Goal: Task Accomplishment & Management: Complete application form

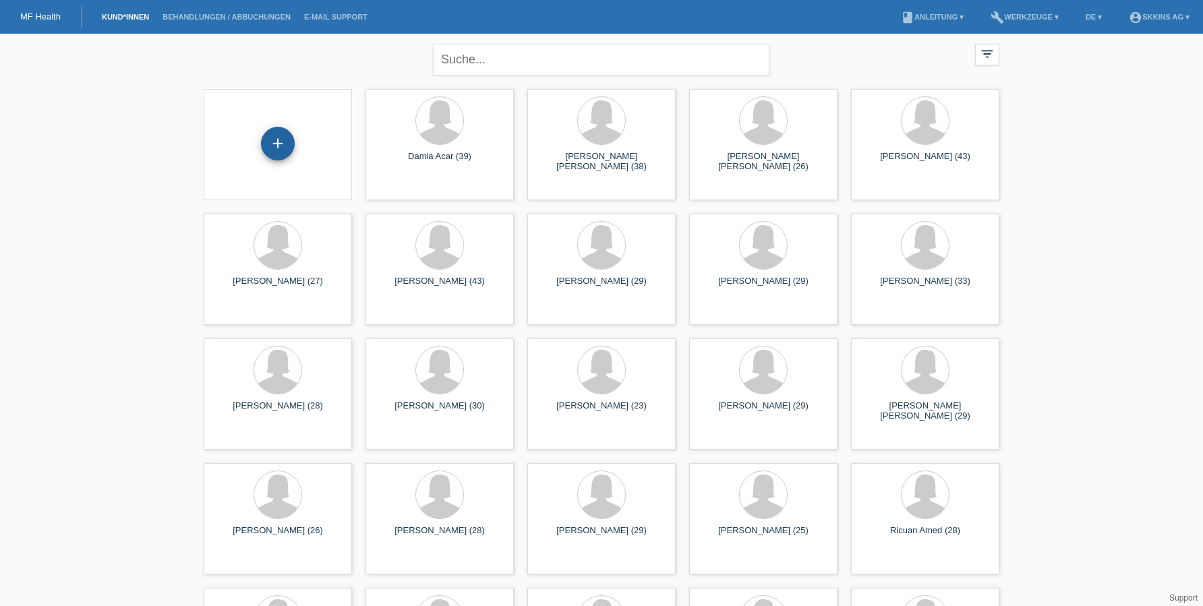
click at [272, 144] on div "+" at bounding box center [278, 143] width 32 height 23
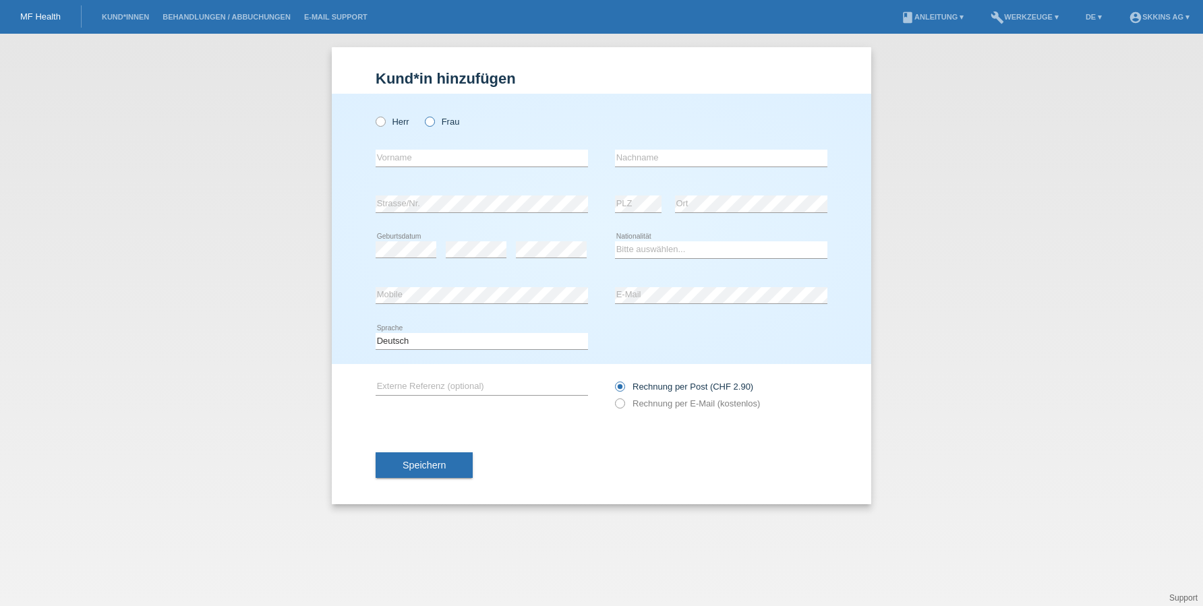
click at [423, 115] on icon at bounding box center [423, 115] width 0 height 0
click at [428, 121] on input "Frau" at bounding box center [429, 121] width 9 height 9
radio input "true"
click at [507, 152] on input "Carla" at bounding box center [482, 158] width 212 height 17
click at [511, 163] on input "Carla" at bounding box center [482, 158] width 212 height 17
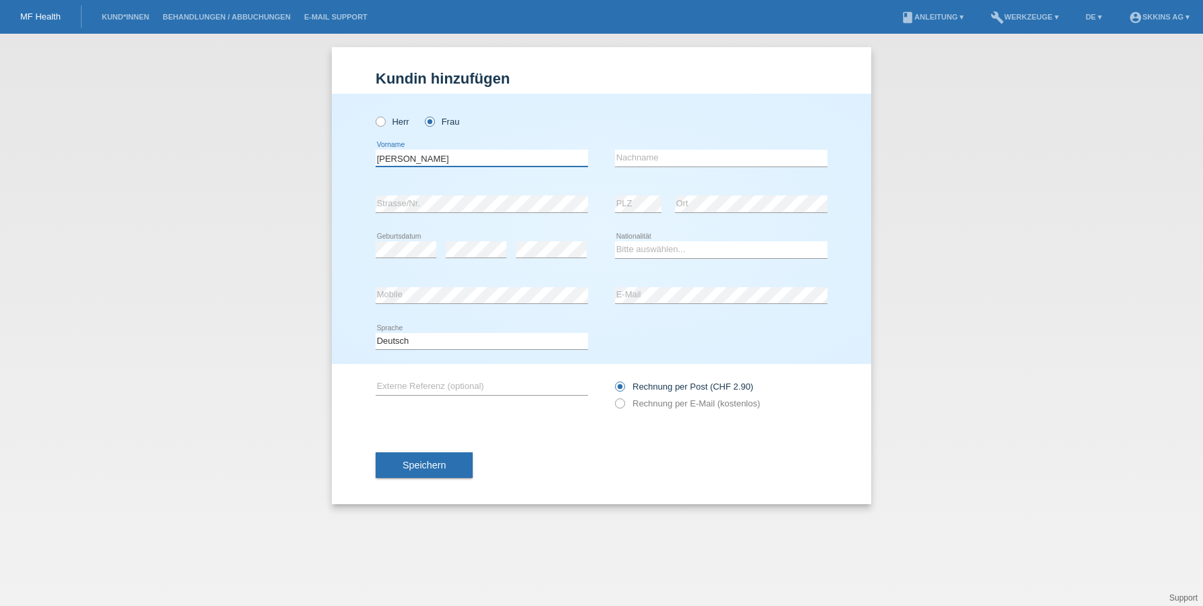
type input "Carla Nathiely"
click at [641, 165] on input "text" at bounding box center [721, 158] width 212 height 17
type input "Nascimiento de Oliveira"
select select "ES"
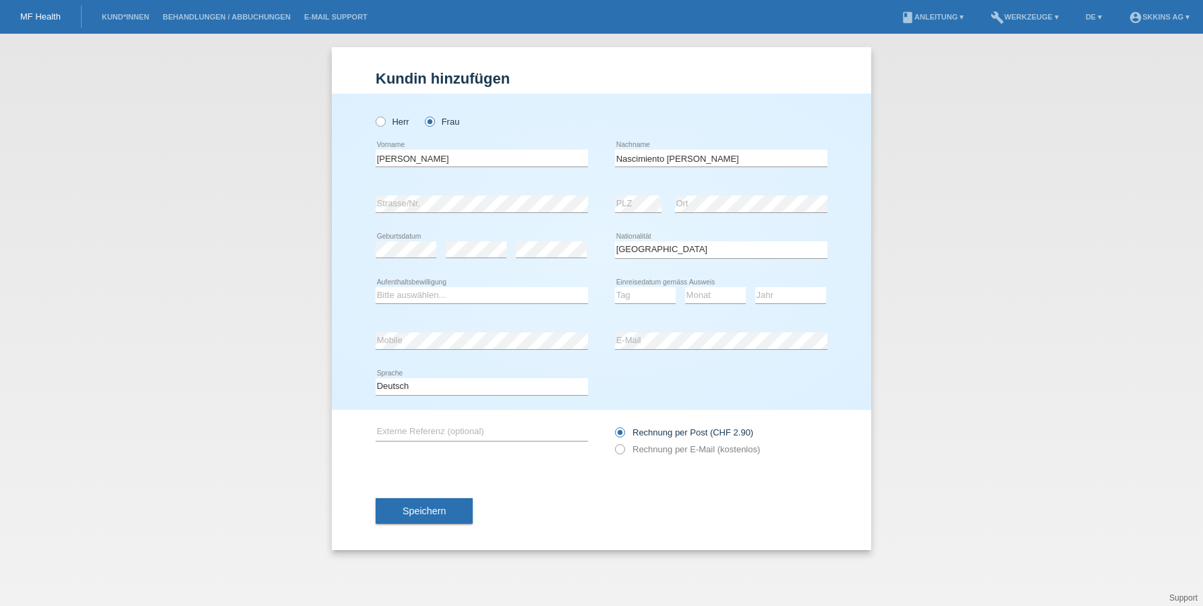
click at [486, 306] on div "Bitte auswählen... C B B - Flüchtlingsstatus Andere error Aufenthaltsbewilligung" at bounding box center [482, 296] width 212 height 46
select select "B"
select select "15"
select select "02"
select select "2021"
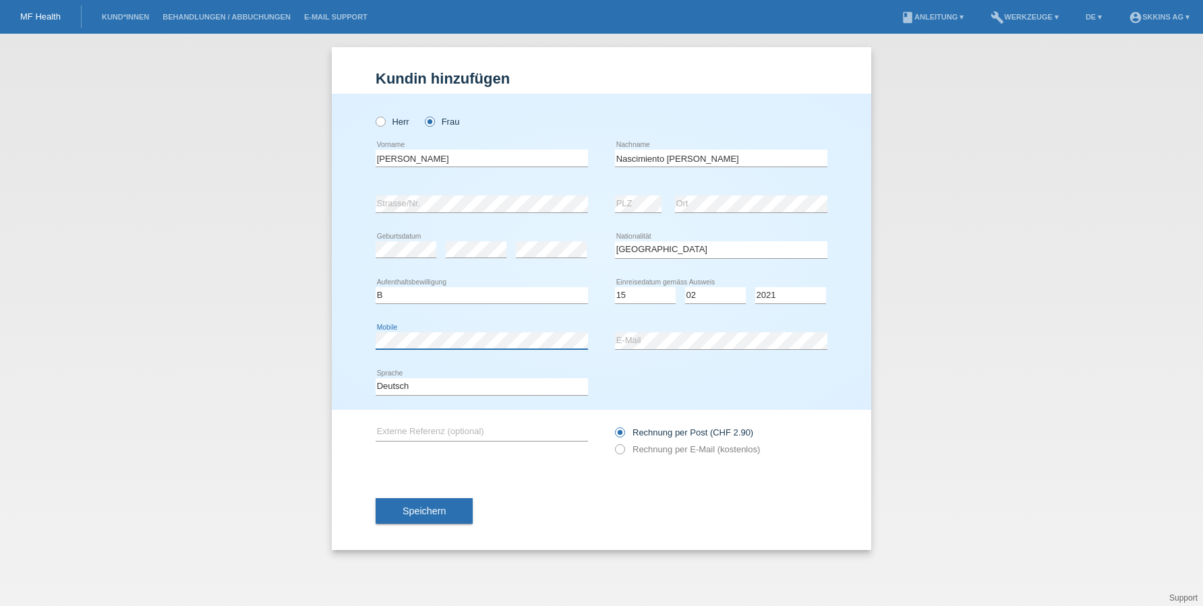
drag, startPoint x: 774, startPoint y: 300, endPoint x: 496, endPoint y: 349, distance: 282.2
click at [496, 349] on div "error Mobile" at bounding box center [482, 342] width 212 height 18
click at [613, 442] on icon at bounding box center [613, 442] width 0 height 0
click at [624, 447] on input "Rechnung per E-Mail (kostenlos)" at bounding box center [619, 452] width 9 height 17
radio input "true"
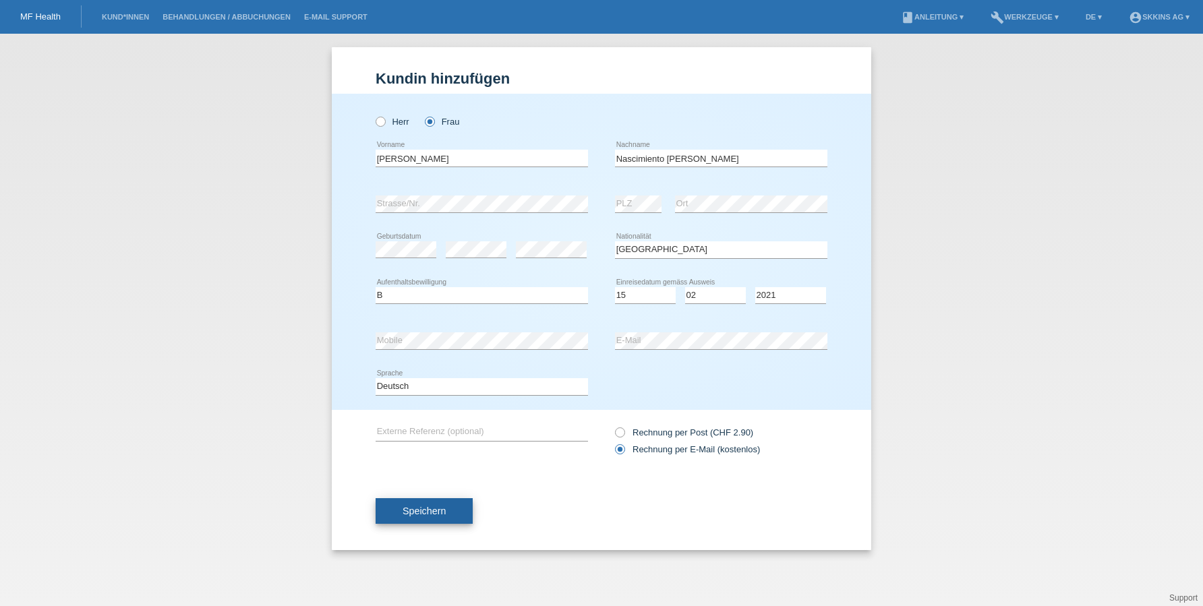
click at [455, 513] on button "Speichern" at bounding box center [424, 511] width 97 height 26
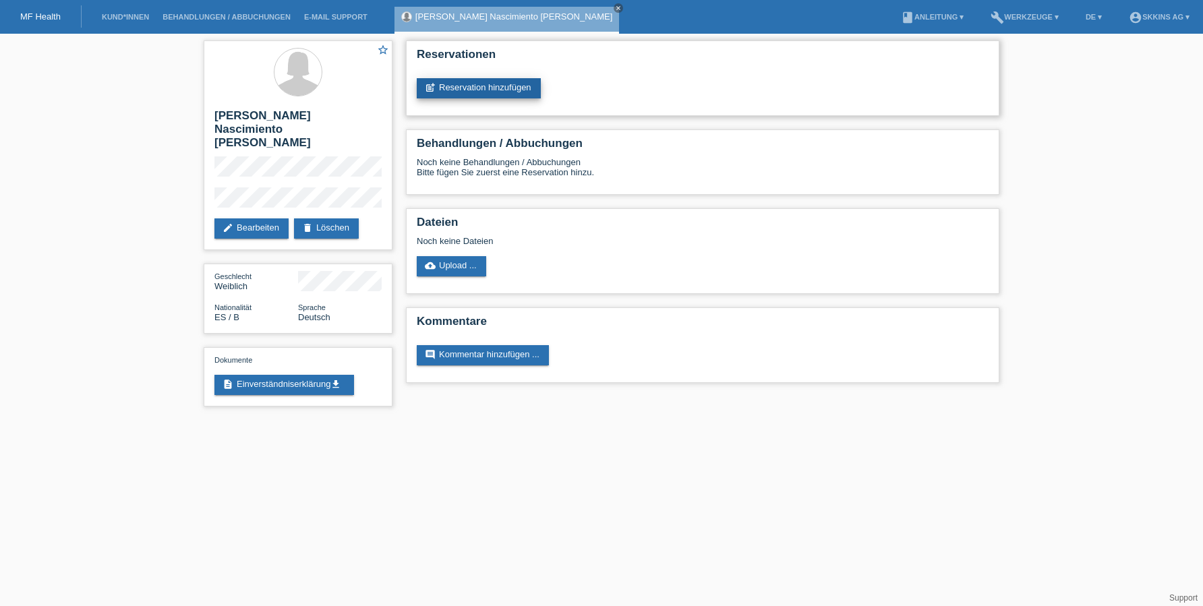
click at [483, 86] on link "post_add Reservation hinzufügen" at bounding box center [479, 88] width 124 height 20
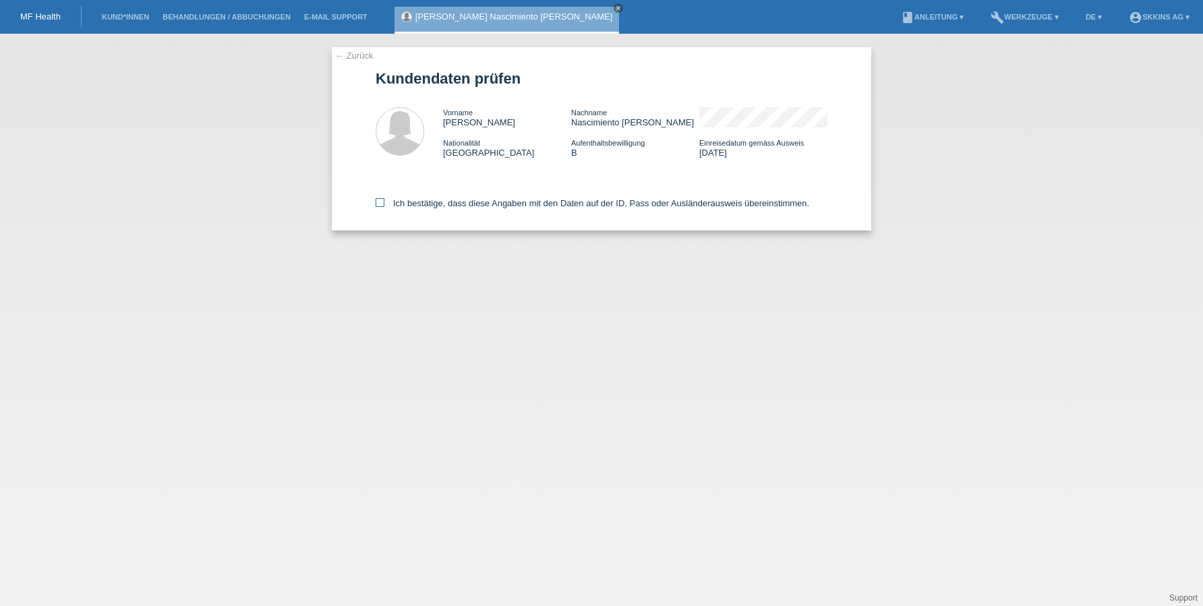
click at [379, 205] on icon at bounding box center [380, 202] width 9 height 9
click at [379, 205] on input "Ich bestätige, dass diese Angaben mit den Daten auf der ID, Pass oder Ausländer…" at bounding box center [380, 202] width 9 height 9
checkbox input "true"
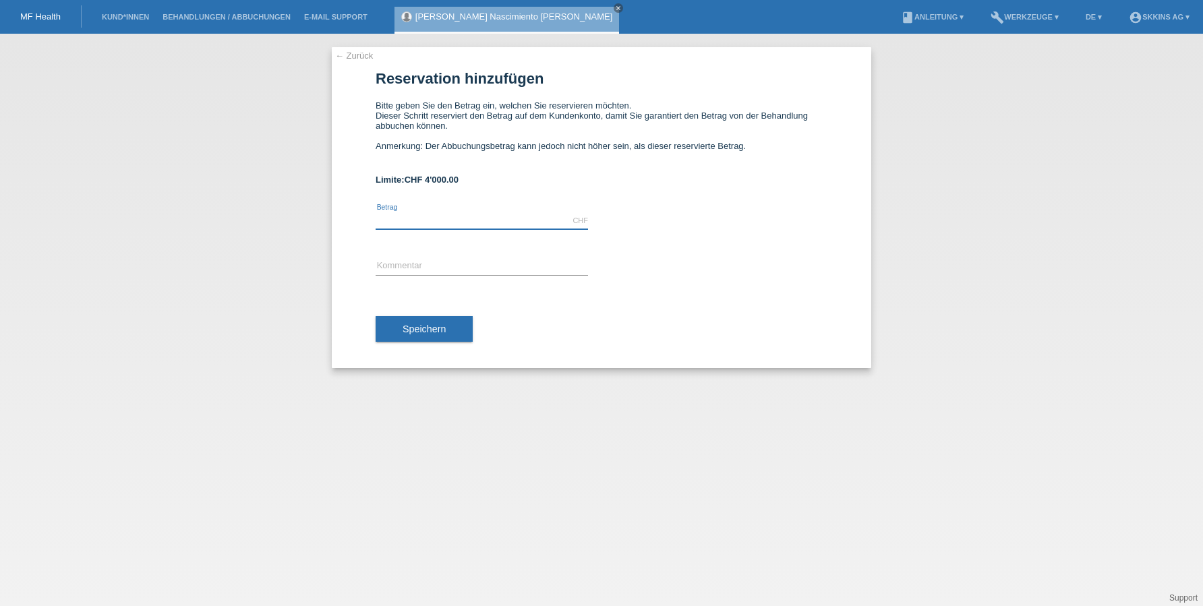
click at [402, 222] on input "text" at bounding box center [482, 220] width 212 height 17
type input "4000.00"
click at [400, 266] on input "text" at bounding box center [482, 266] width 212 height 17
type input "Bhenaldung"
click at [415, 324] on span "Speichern" at bounding box center [424, 329] width 43 height 11
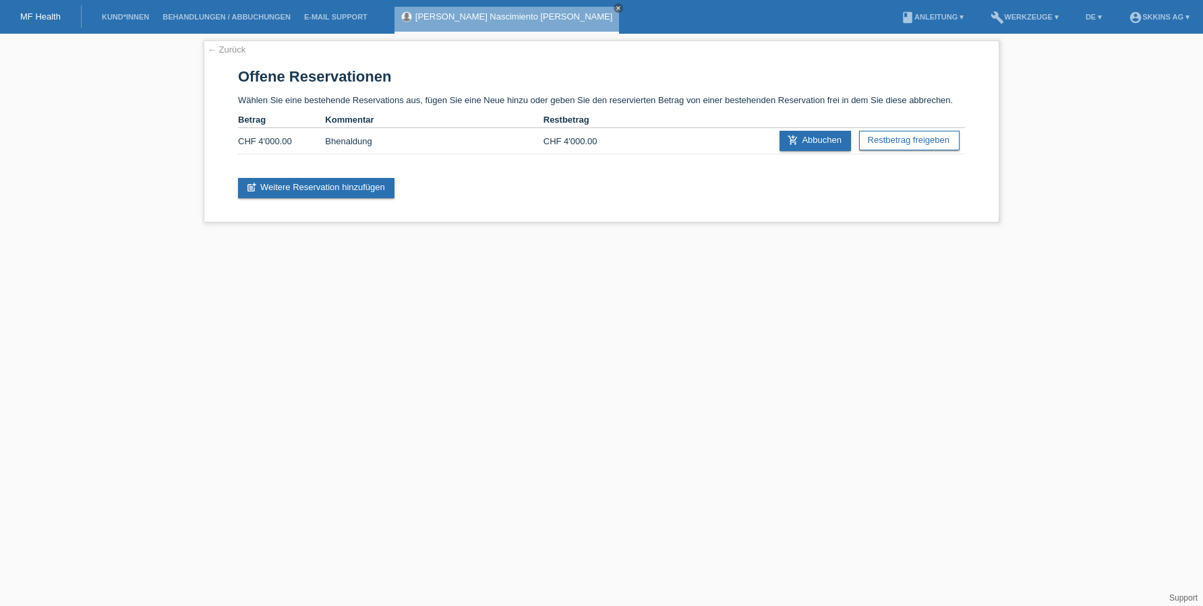
click at [146, 9] on li "Kund*innen" at bounding box center [125, 17] width 61 height 34
click at [146, 17] on link "Kund*innen" at bounding box center [125, 17] width 61 height 8
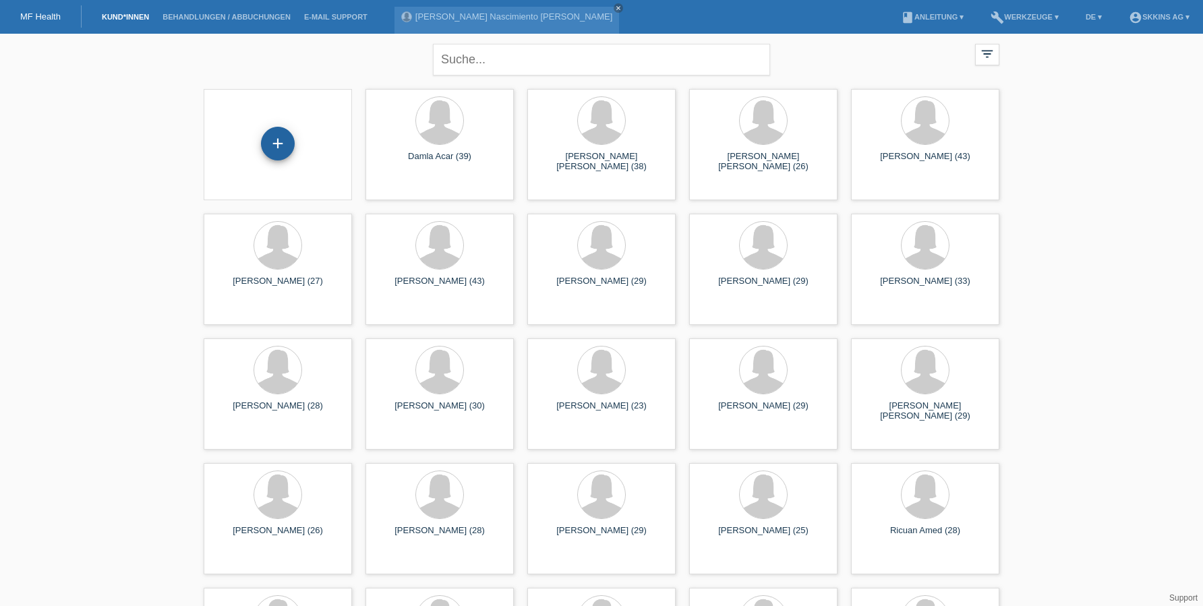
click at [282, 139] on div "+" at bounding box center [278, 143] width 32 height 23
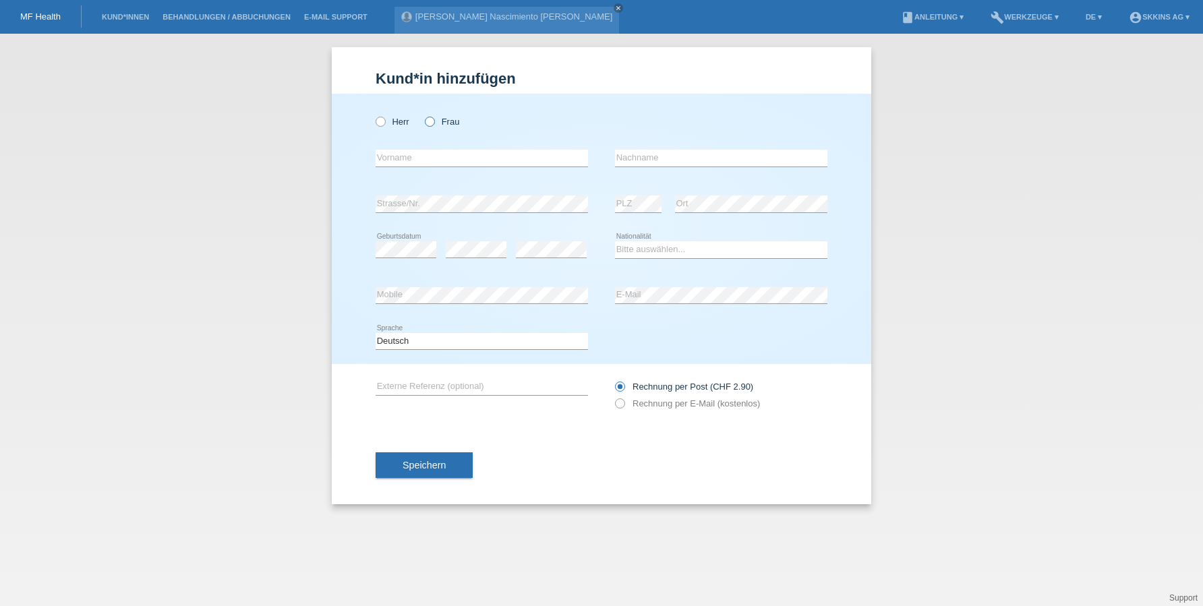
click at [423, 115] on icon at bounding box center [423, 115] width 0 height 0
click at [431, 121] on input "Frau" at bounding box center [429, 121] width 9 height 9
radio input "true"
type input "[PERSON_NAME] [PERSON_NAME]"
type input "Signore"
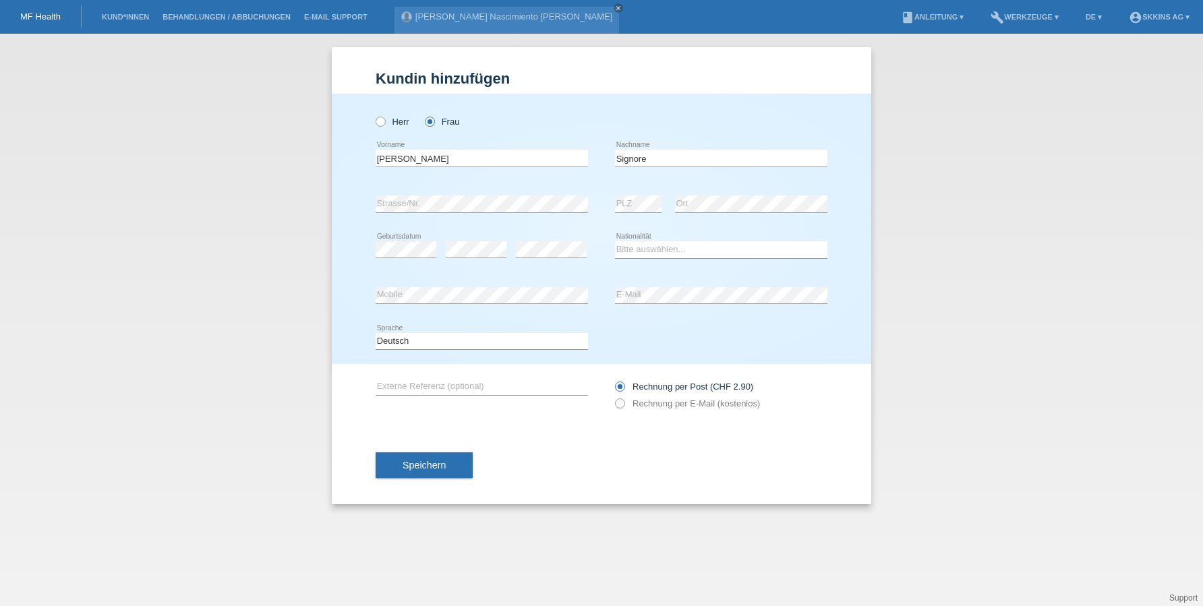
click at [536, 261] on div "error" at bounding box center [551, 250] width 71 height 46
select select "CH"
click at [613, 397] on icon at bounding box center [613, 397] width 0 height 0
click at [622, 405] on input "Rechnung per E-Mail (kostenlos)" at bounding box center [619, 407] width 9 height 17
radio input "true"
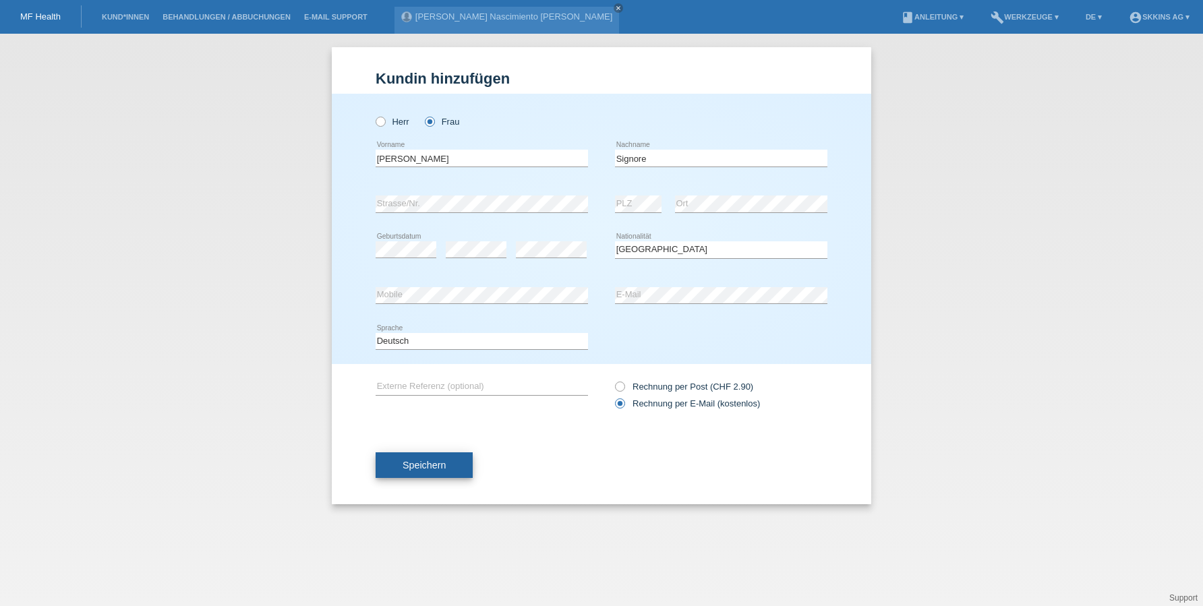
click at [428, 459] on button "Speichern" at bounding box center [424, 466] width 97 height 26
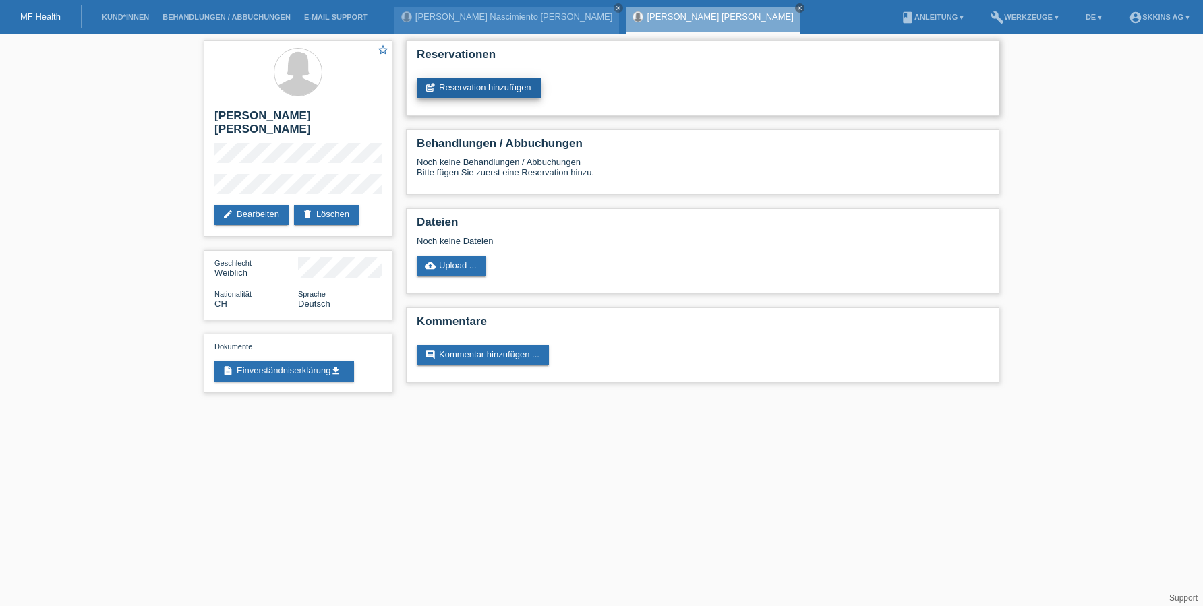
click at [478, 86] on link "post_add Reservation hinzufügen" at bounding box center [479, 88] width 124 height 20
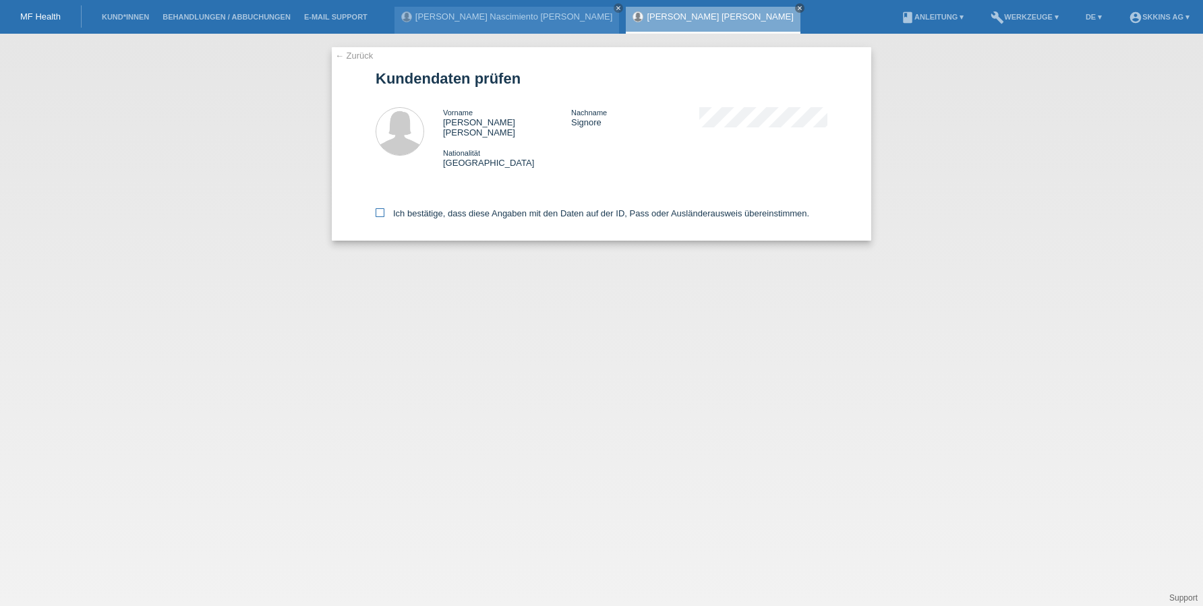
click at [382, 208] on icon at bounding box center [380, 212] width 9 height 9
click at [382, 208] on input "Ich bestätige, dass diese Angaben mit den Daten auf der ID, Pass oder Ausländer…" at bounding box center [380, 212] width 9 height 9
checkbox input "true"
